Goal: Task Accomplishment & Management: Complete application form

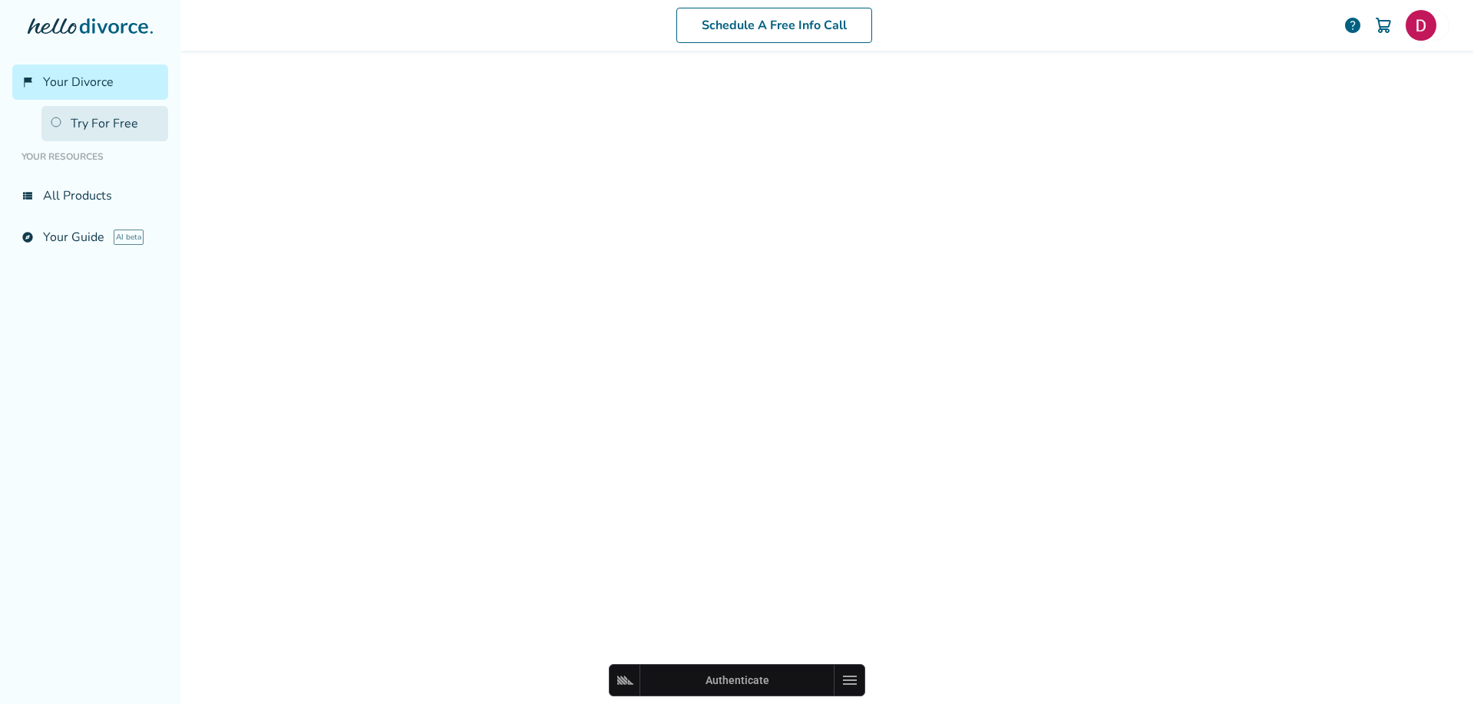
click at [138, 120] on link "Try For Free" at bounding box center [104, 123] width 127 height 35
click at [100, 89] on span "Your Divorce" at bounding box center [78, 82] width 71 height 17
click at [87, 131] on link "Try For Free" at bounding box center [104, 123] width 127 height 35
click at [99, 127] on link "Try For Free" at bounding box center [104, 123] width 127 height 35
click at [1415, 31] on img at bounding box center [1420, 25] width 31 height 31
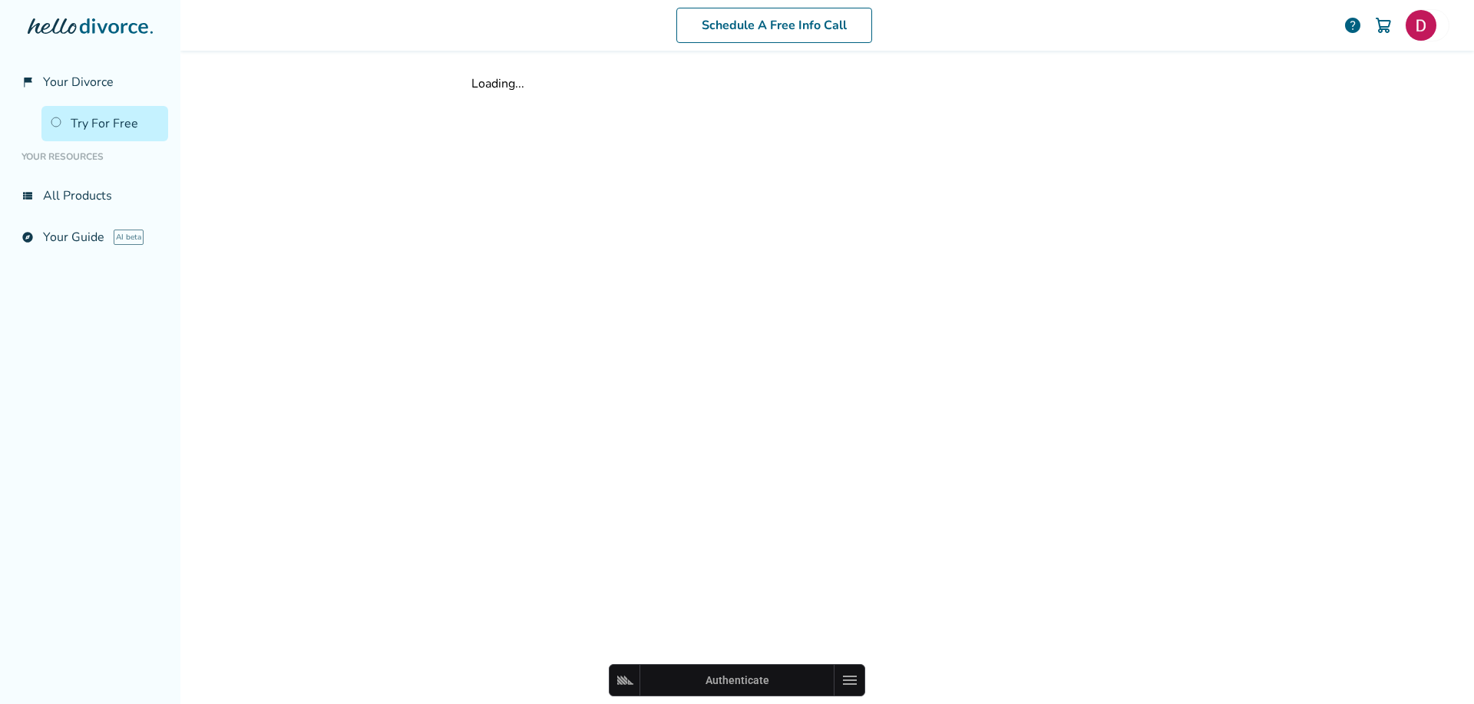
click at [908, 81] on div "Loading..." at bounding box center [827, 83] width 712 height 17
click at [127, 74] on link "flag_2 Your Divorce" at bounding box center [90, 81] width 156 height 35
click at [462, 243] on div at bounding box center [827, 375] width 737 height 649
click at [791, 267] on div at bounding box center [827, 374] width 712 height 599
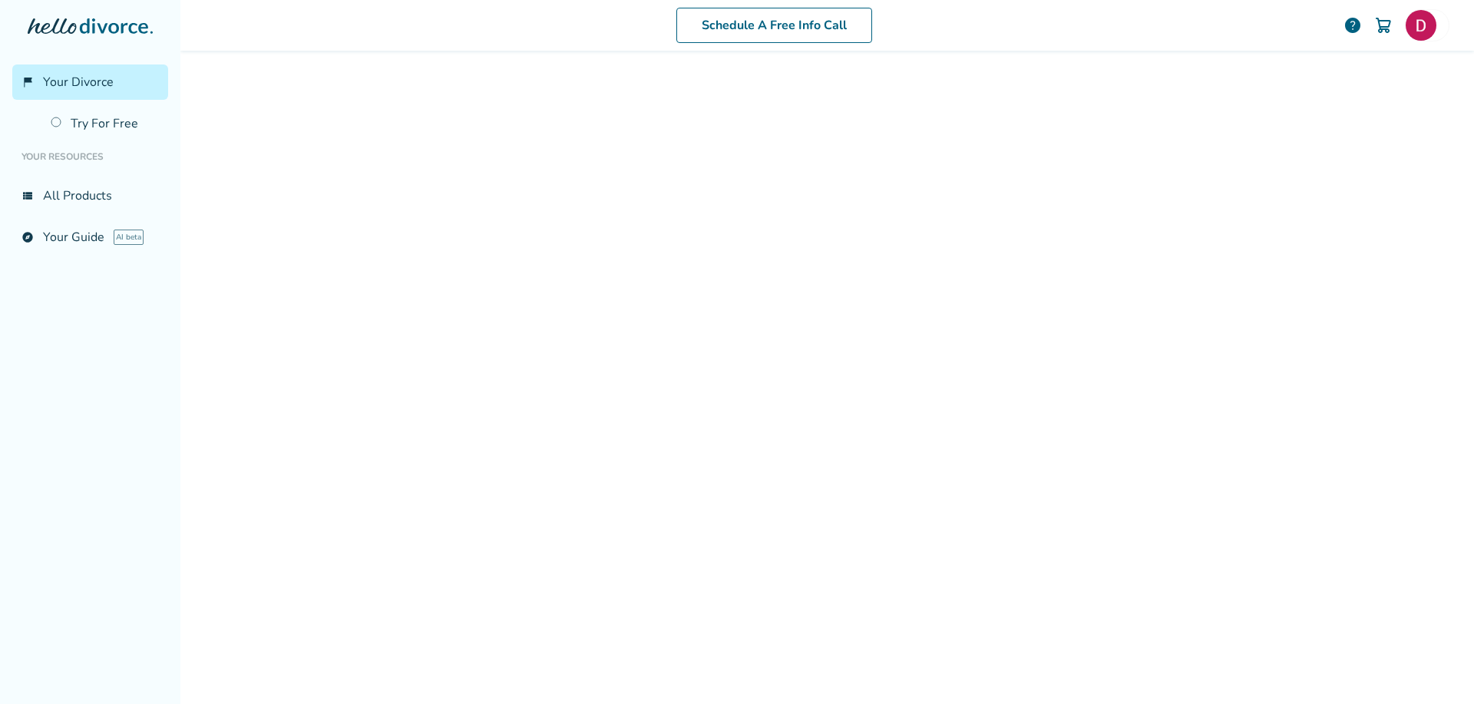
drag, startPoint x: 0, startPoint y: 0, endPoint x: 1075, endPoint y: 315, distance: 1120.4
click at [1075, 315] on div at bounding box center [827, 374] width 712 height 599
click at [1170, 206] on div at bounding box center [827, 374] width 712 height 599
drag, startPoint x: 563, startPoint y: 197, endPoint x: 373, endPoint y: 156, distance: 194.8
click at [563, 197] on div at bounding box center [827, 374] width 712 height 599
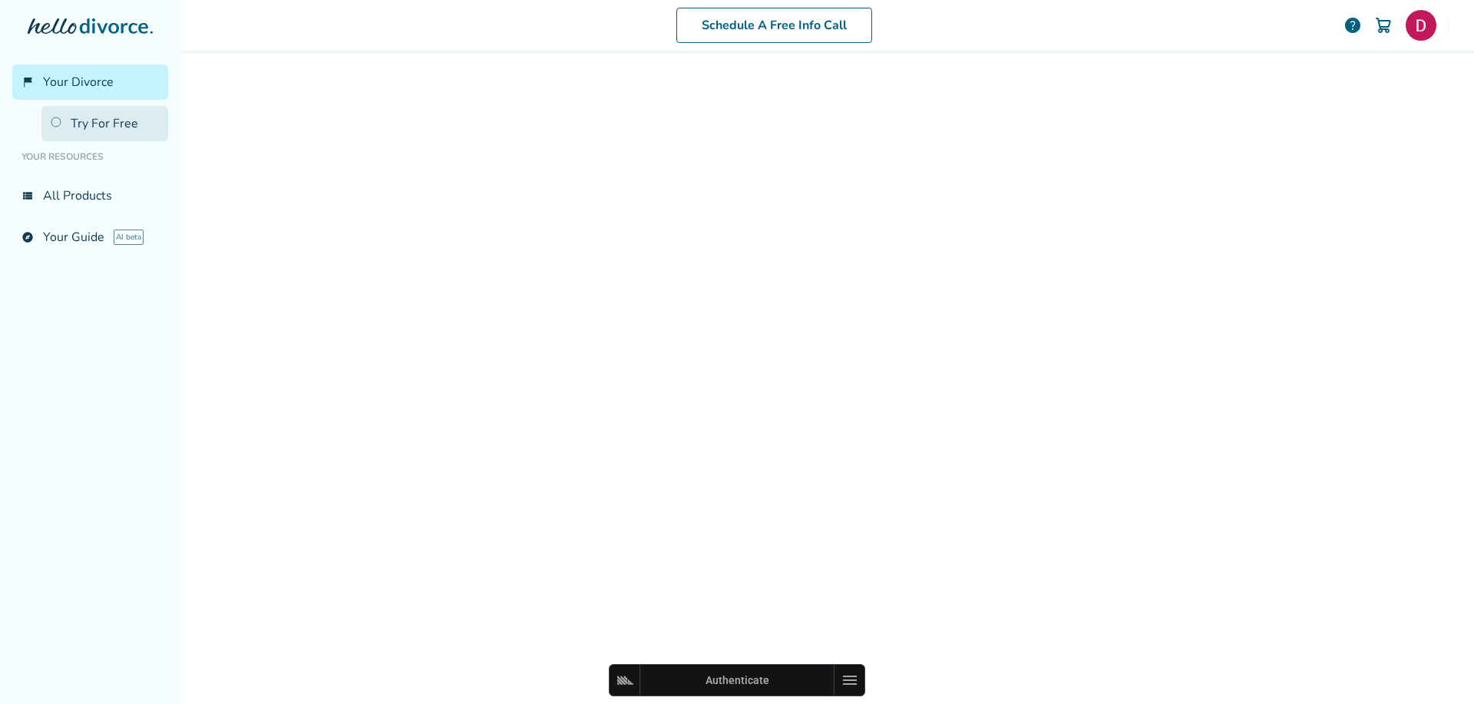
click at [120, 121] on link "Try For Free" at bounding box center [104, 123] width 127 height 35
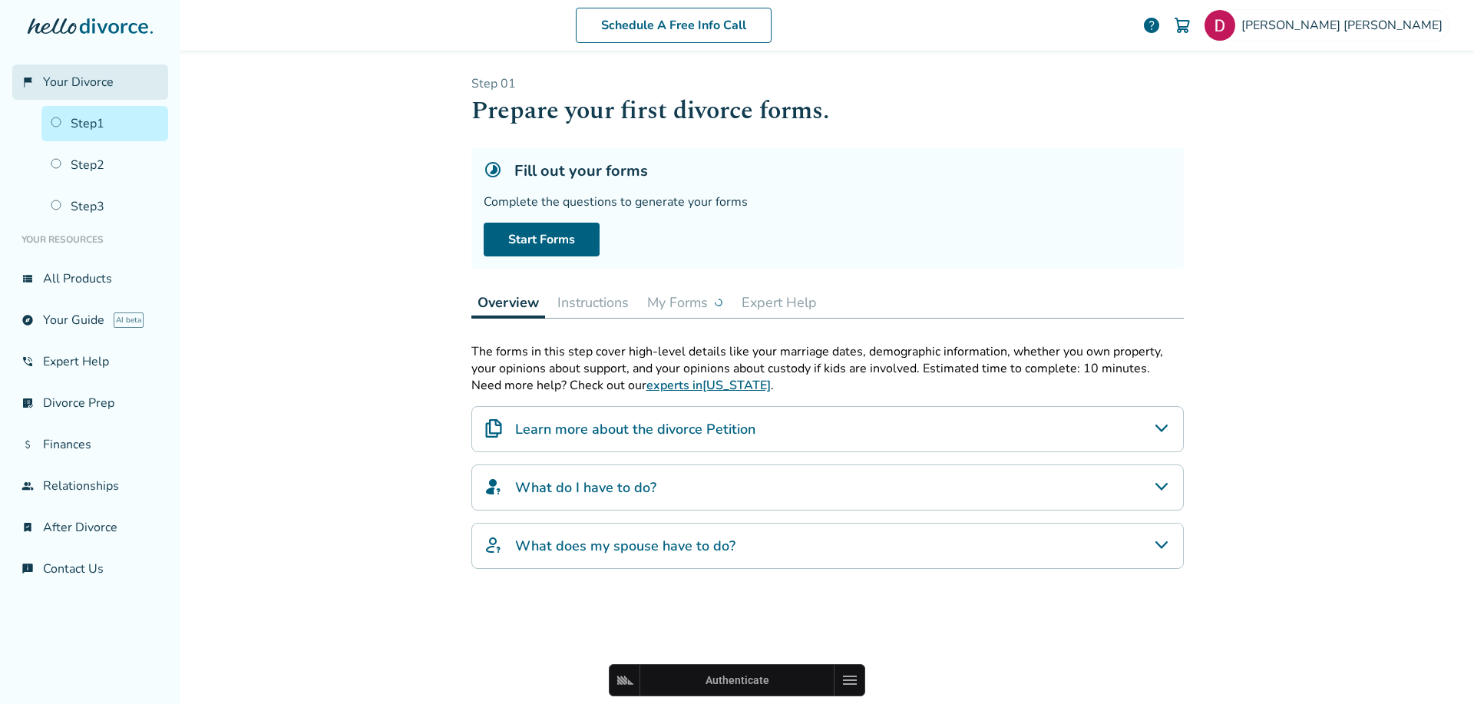
click at [84, 85] on span "Your Divorce" at bounding box center [78, 82] width 71 height 17
